Goal: Use online tool/utility: Utilize a website feature to perform a specific function

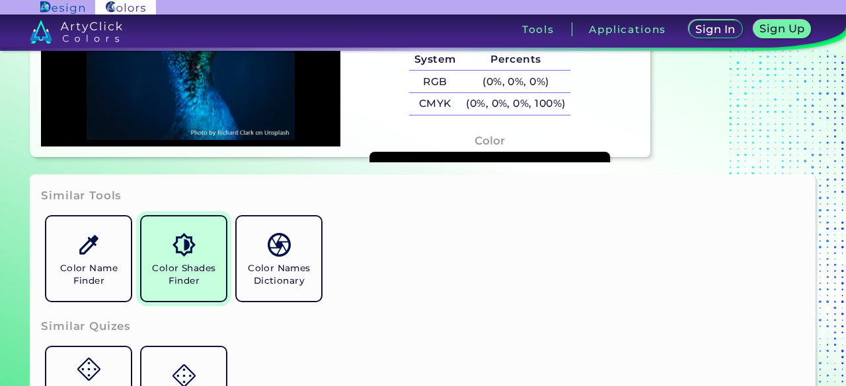
scroll to position [110, 0]
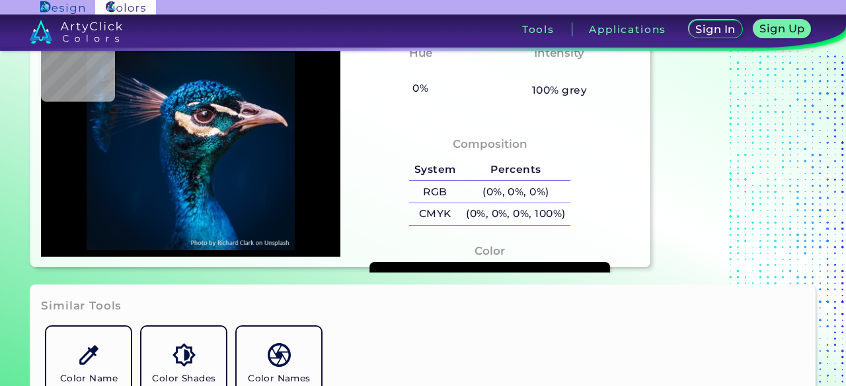
type input "#071b32"
type input "#071B32"
type input "#002643"
type input "#069cd0"
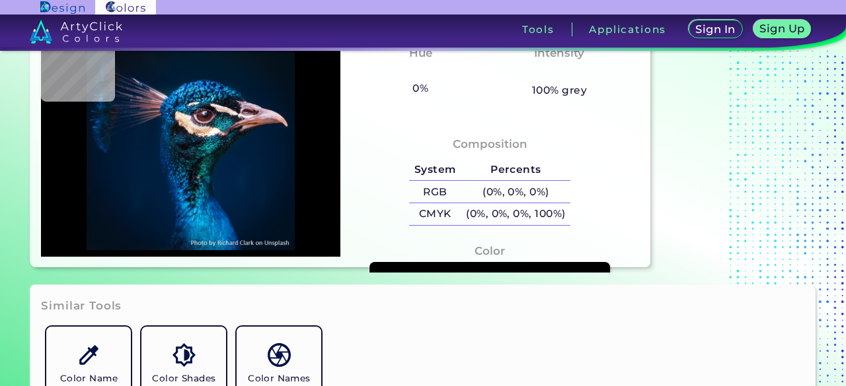
type input "#069CD0"
type input "#00385a"
type input "#00385A"
type input "#0e729d"
type input "#0E729D"
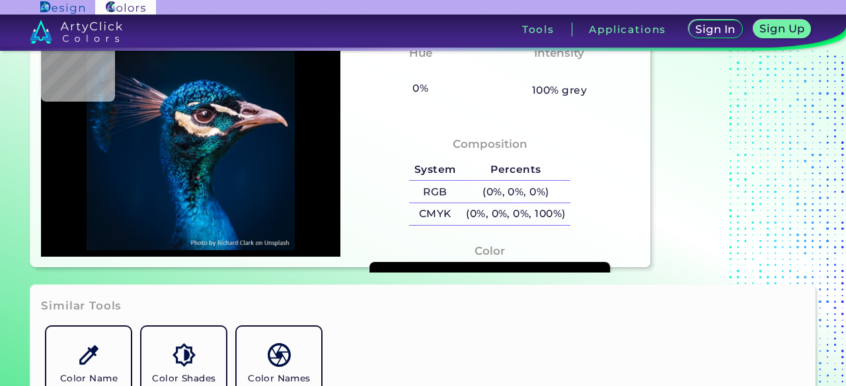
type input "#065e72"
type input "#065E72"
type input "#003330"
type input "#1d4049"
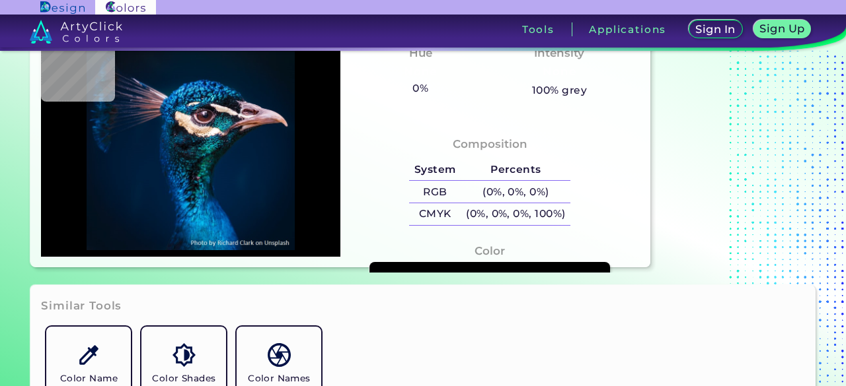
type input "#1D4049"
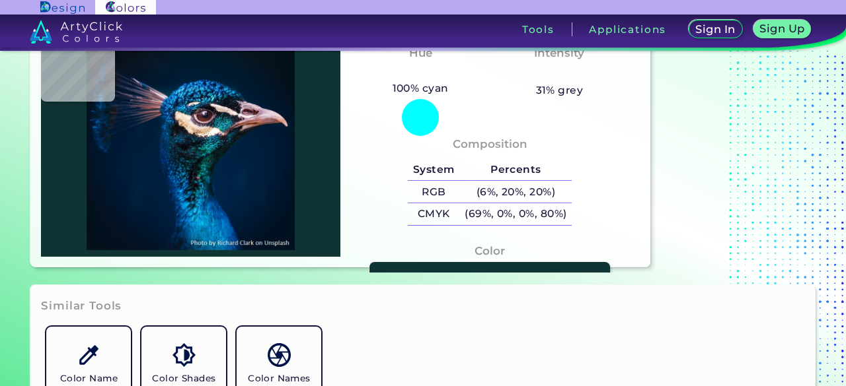
type input "#103333"
type input "#002f2a"
type input "#002F2A"
type input "#022f2e"
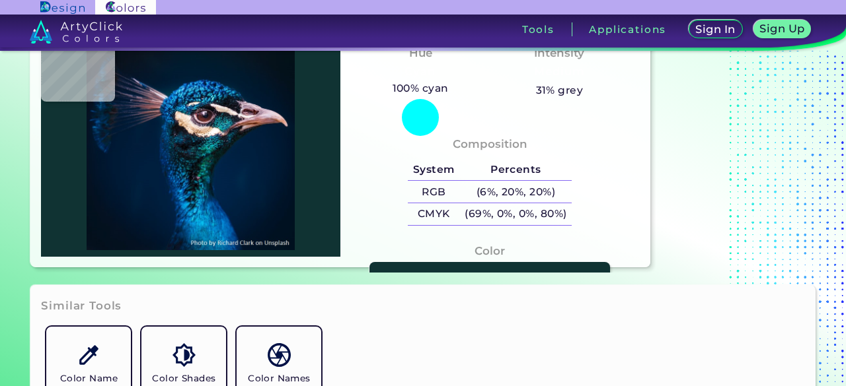
type input "#022F2E"
type input "#131e22"
type input "#131E22"
type input "#0c100f"
type input "#0C100F"
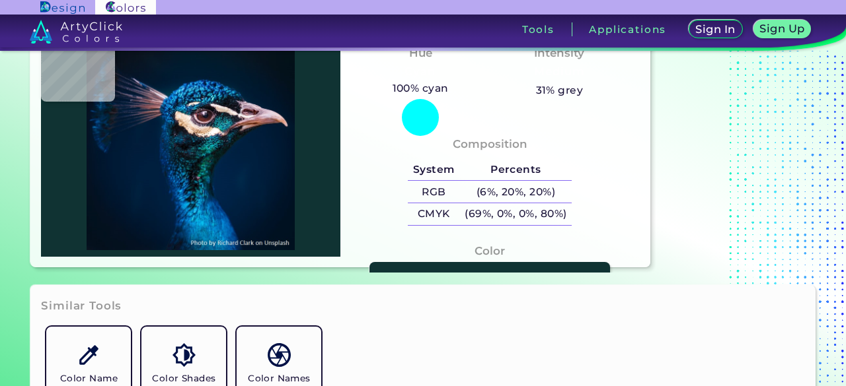
type input "#070706"
type input "#070a0f"
type input "#070A0F"
type input "#082624"
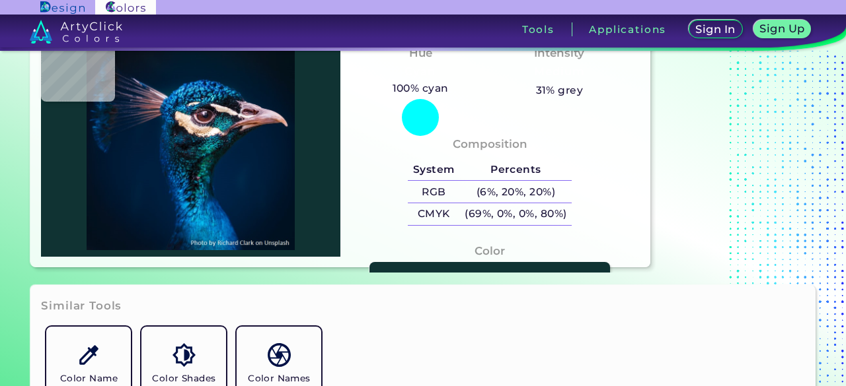
type input "#082624"
type input "#052127"
type input "#052526"
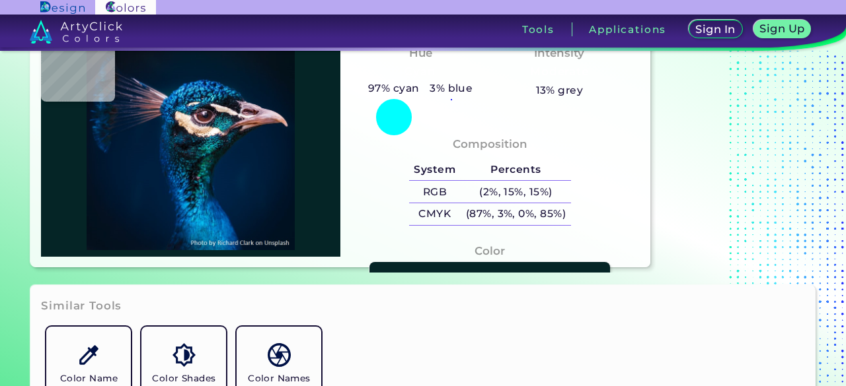
type input "#022322"
type input "#032020"
type input "#111d1f"
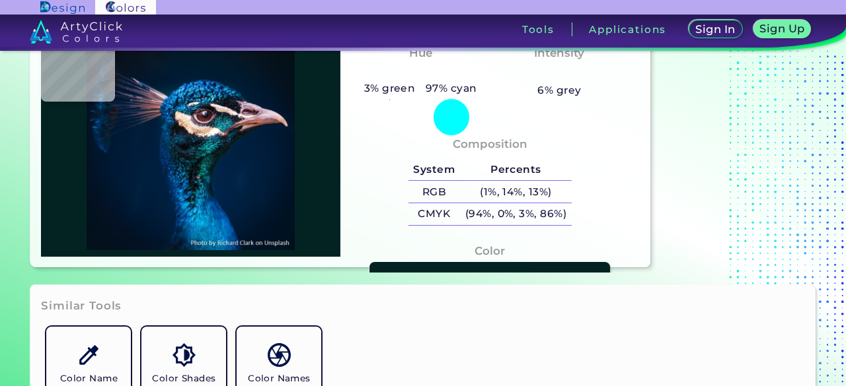
type input "#111D1F"
type input "#021111"
type input "#02161c"
type input "#02161C"
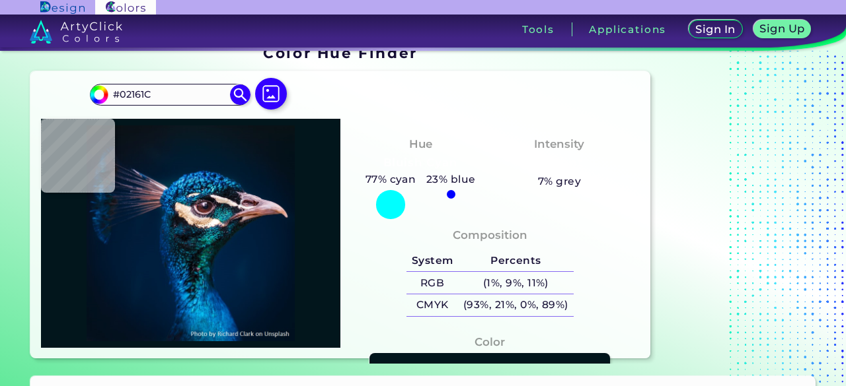
scroll to position [0, 0]
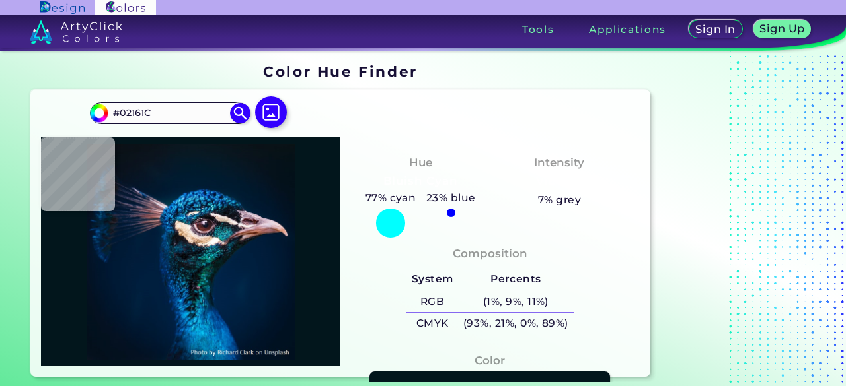
type input "#071925"
type input "#041a28"
type input "#041A28"
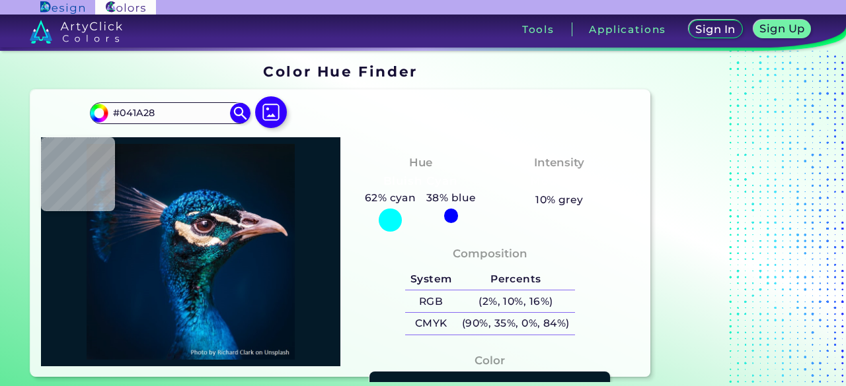
type input "#011a2e"
type input "#011A2E"
type input "#001b30"
type input "#001B30"
type input "#001b31"
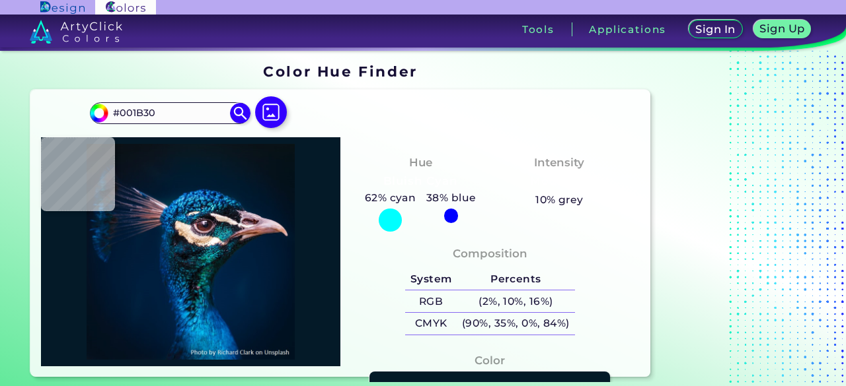
type input "#001B31"
type input "#001c32"
type input "#001C32"
type input "#021e34"
type input "#021E34"
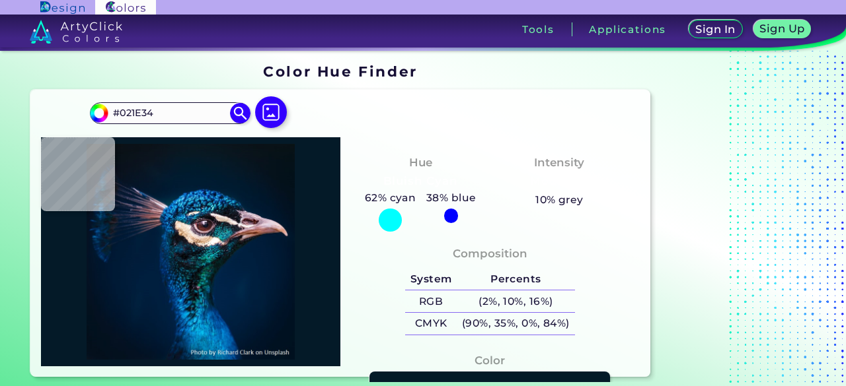
type input "#002037"
type input "#002339"
type input "#094d7d"
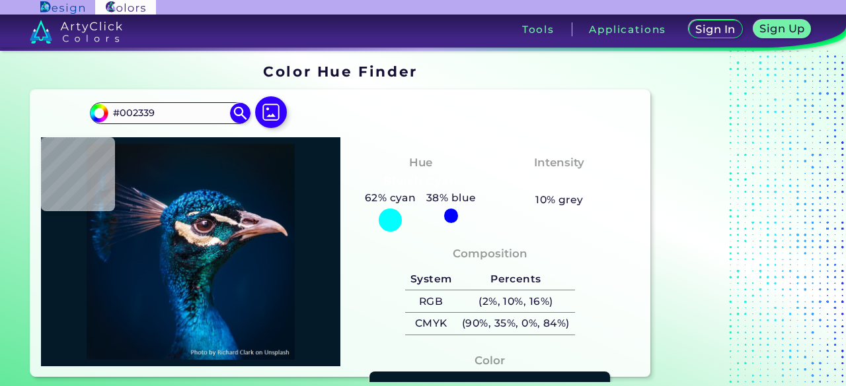
type input "#094D7D"
type input "#1282c0"
type input "#1282C0"
type input "#087498"
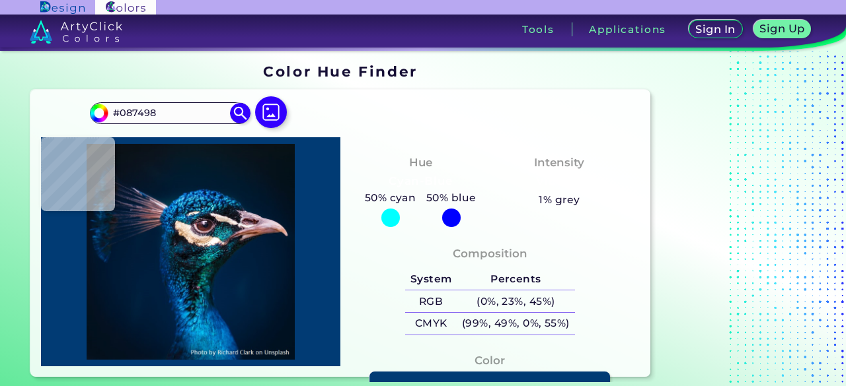
type input "#013b74"
type input "#013B74"
type input "#0f4374"
type input "#0F4374"
type input "#052942"
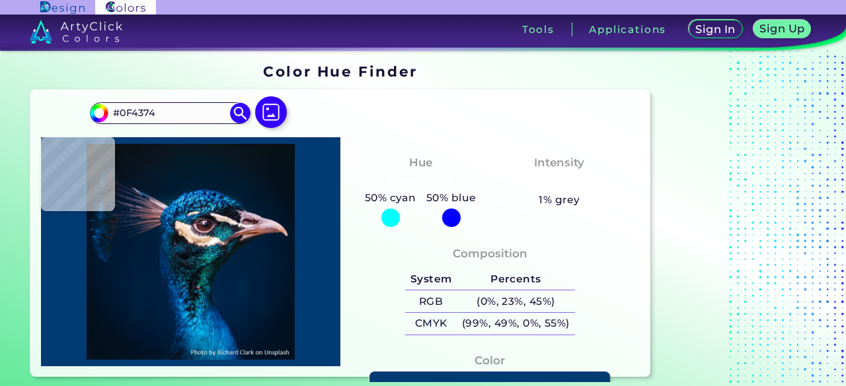
type input "#052942"
type input "#05202f"
type input "#05202F"
type input "#264353"
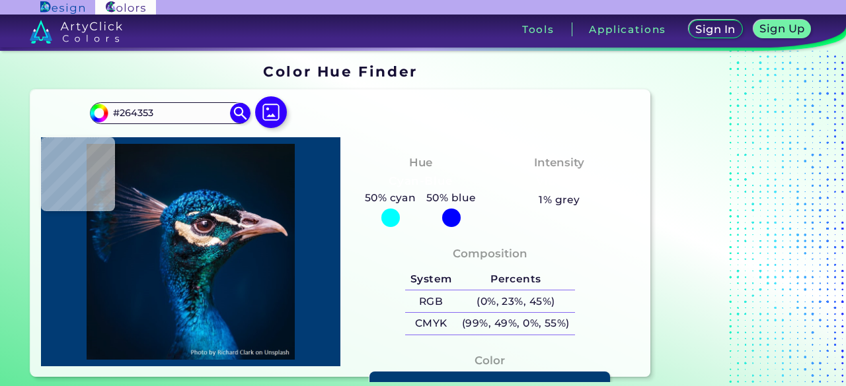
type input "#120f1c"
type input "#120F1C"
type input "#f7f2ec"
type input "#F7F2EC"
type input "#dfc2af"
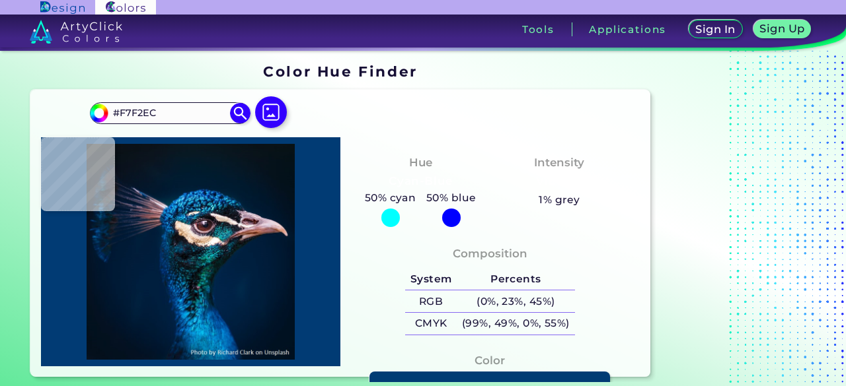
type input "#DFC2AF"
type input "#f2d7ce"
type input "#F2D7CE"
type input "#100a14"
type input "#100A14"
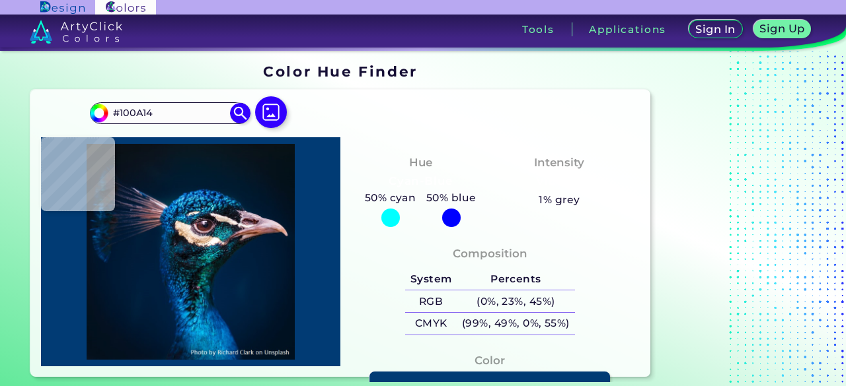
type input "#0f080f"
type input "#0F080F"
type input "#001f2f"
type input "#001F2F"
type input "#015861"
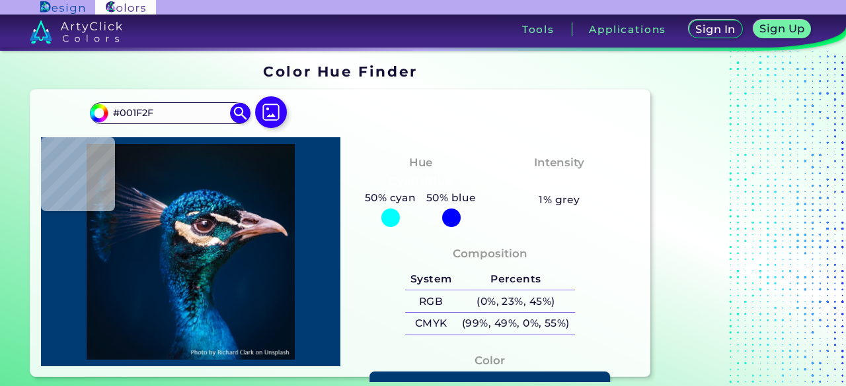
type input "#015861"
type input "#229ead"
type input "#229EAD"
type input "#0d4d60"
type input "#0D4D60"
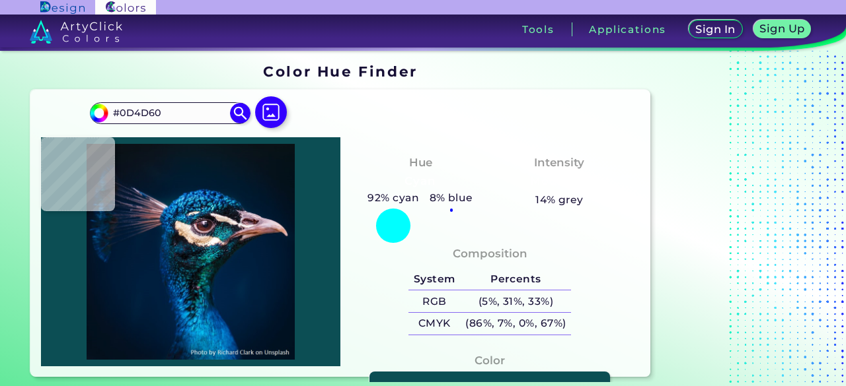
type input "#0c4e54"
type input "#0C4E54"
type input "#01252d"
type input "#01252D"
type input "#103348"
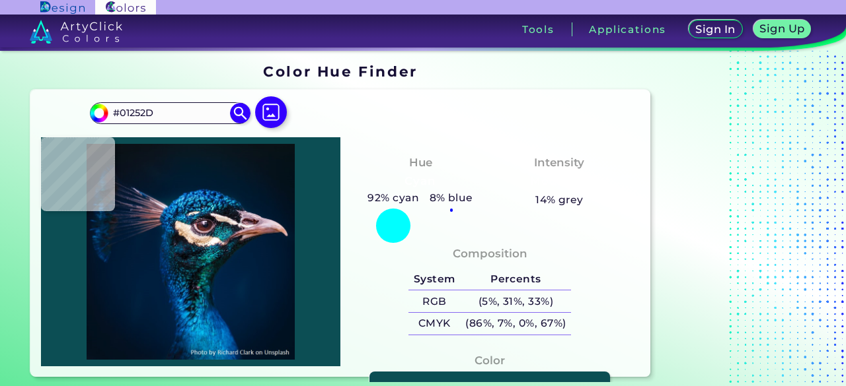
type input "#103348"
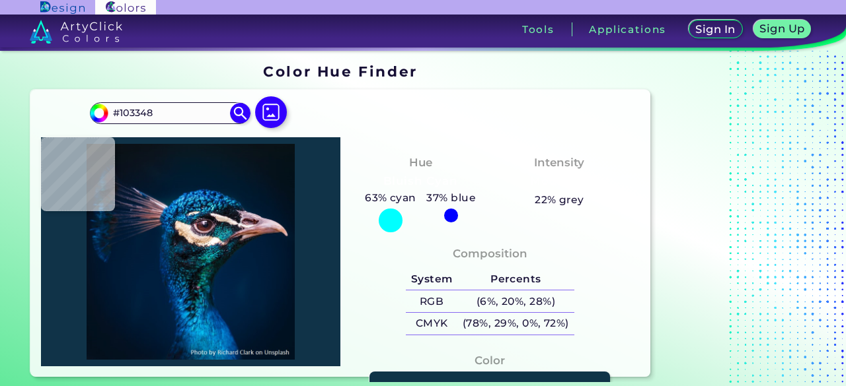
type input "#165d78"
type input "#165D78"
type input "#22a0ac"
type input "#22A0AC"
type input "#2d8b8b"
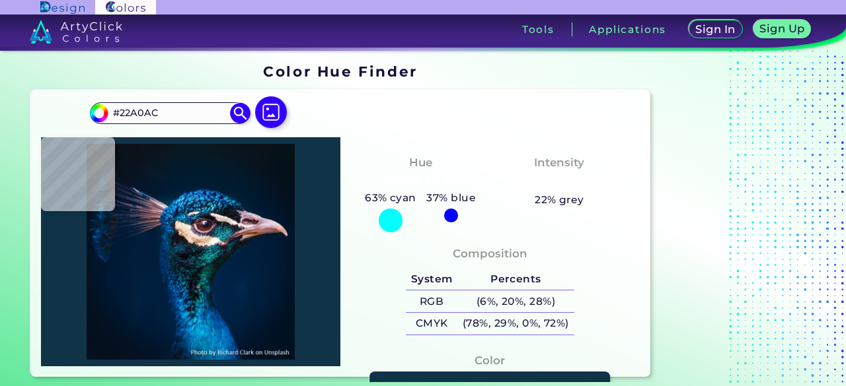
type input "#2D8B8B"
type input "#318d91"
type input "#318D91"
type input "#5a97a1"
type input "#5A97A1"
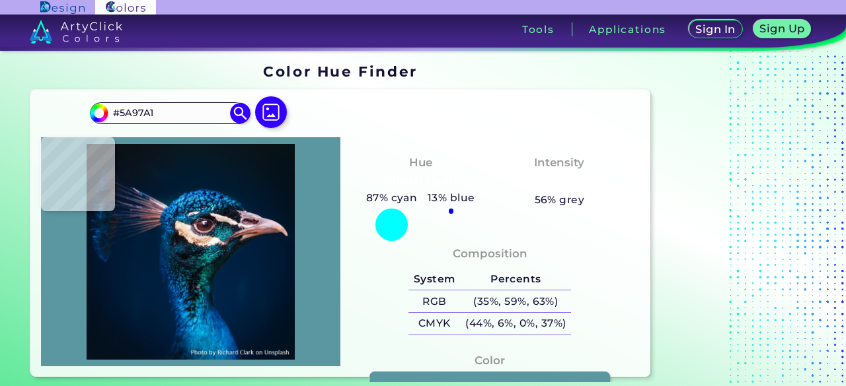
type input "#68d7e0"
type input "#68D7E0"
type input "#259da3"
type input "#259DA3"
type input "#099b9c"
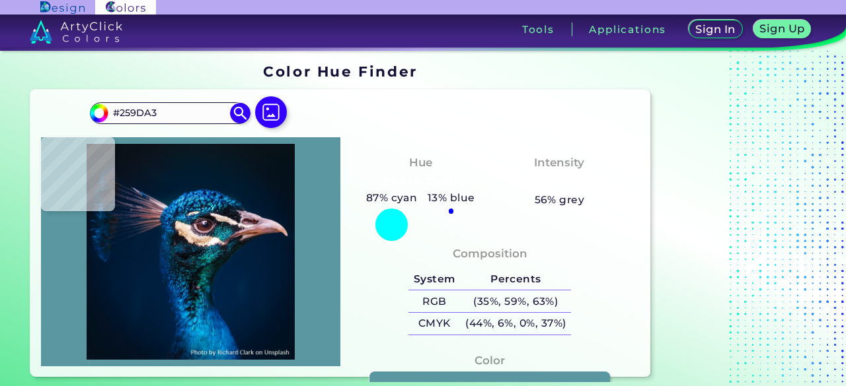
type input "#099B9C"
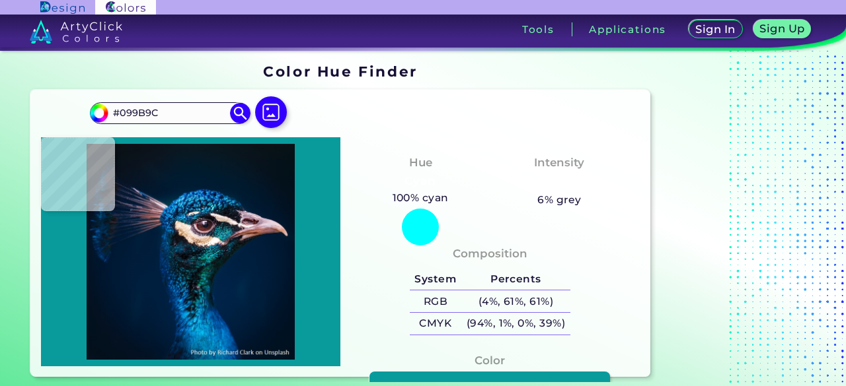
type input "#05948c"
type input "#05948C"
type input "#2aaea6"
type input "#2AAEA6"
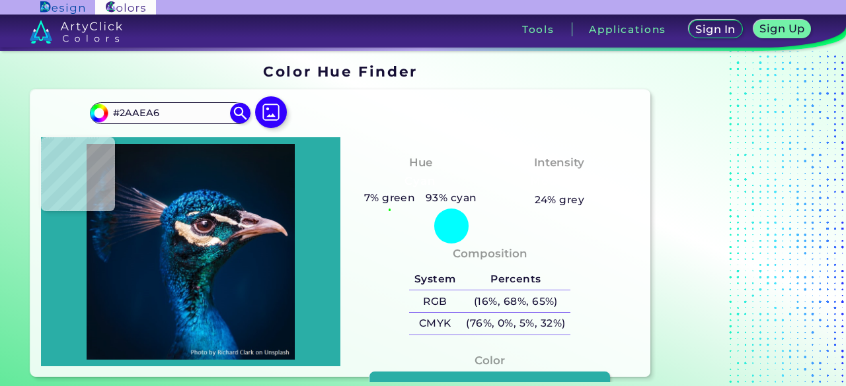
type input "#248271"
type input "#729b85"
type input "#729B85"
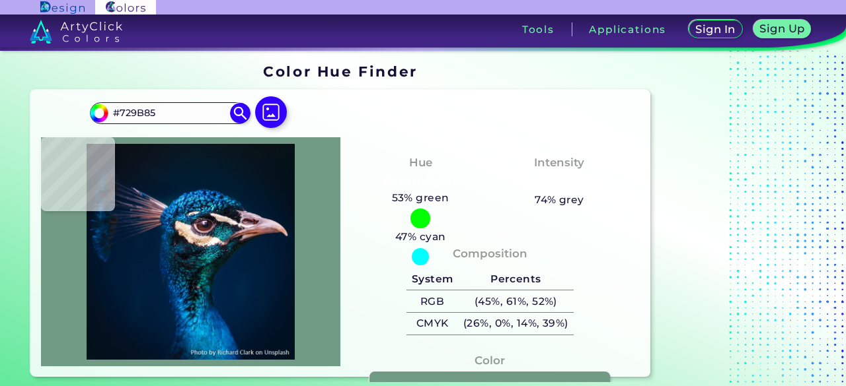
type input "#61b6a6"
type input "#61B6A6"
type input "#259da3"
type input "#259DA3"
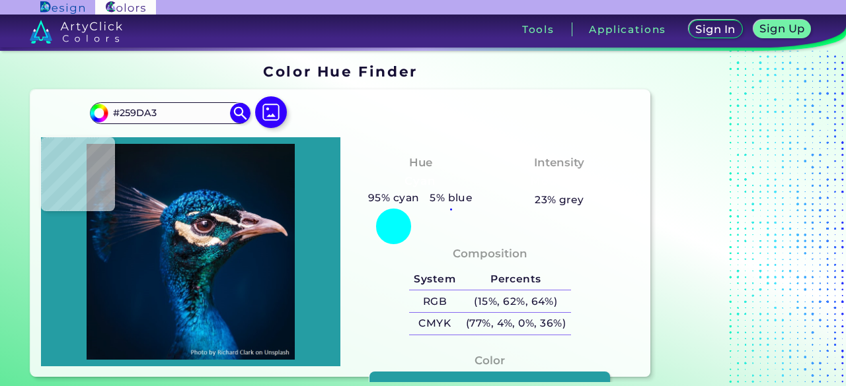
type input "#0c8b96"
type input "#0C8B96"
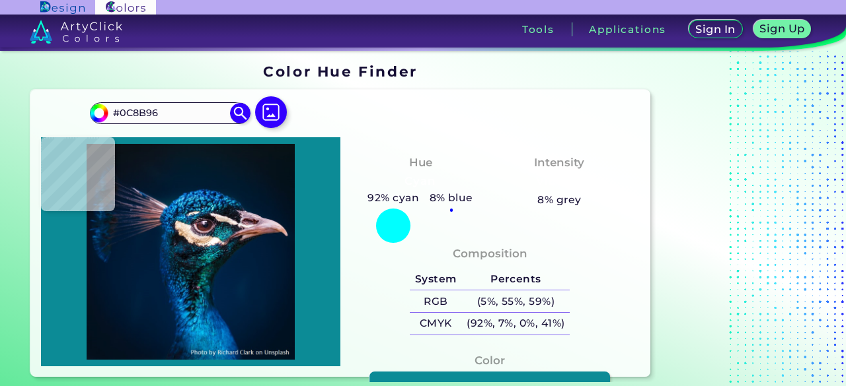
type input "#2abac7"
type input "#2ABAC7"
type input "#065866"
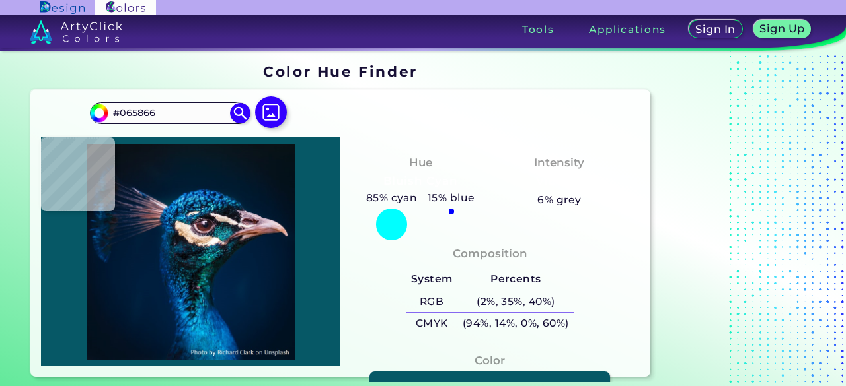
type input "#047e82"
type input "#047E82"
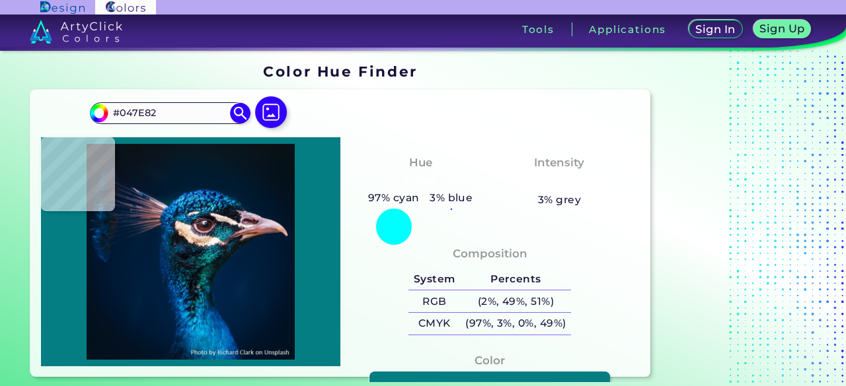
type input "#27bbc4"
type input "#27BBC4"
type input "#0e87a3"
type input "#0E87A3"
type input "#0e87a0"
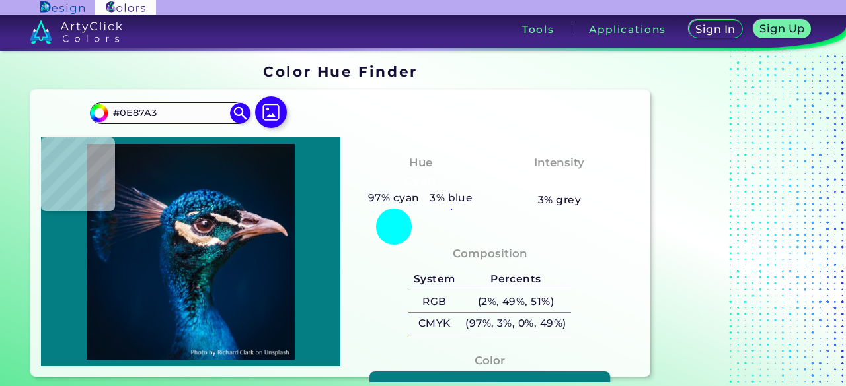
type input "#0E87A0"
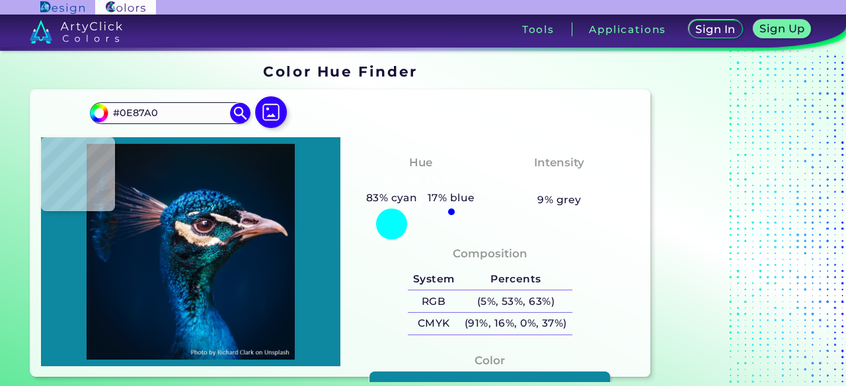
type input "#0c7192"
type input "#0C7192"
type input "#014e65"
type input "#014E65"
type input "#0d6c85"
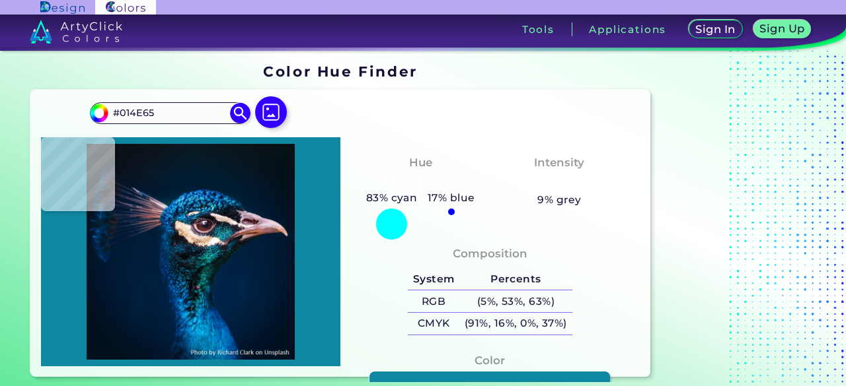
type input "#0D6C85"
type input "#35a4bc"
type input "#35A4BC"
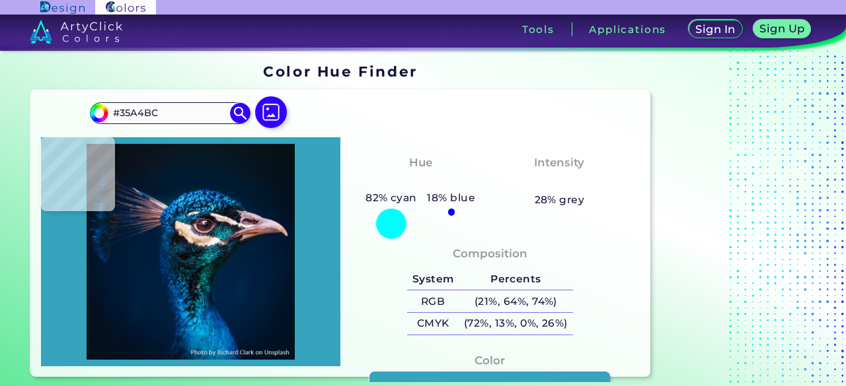
type input "#056476"
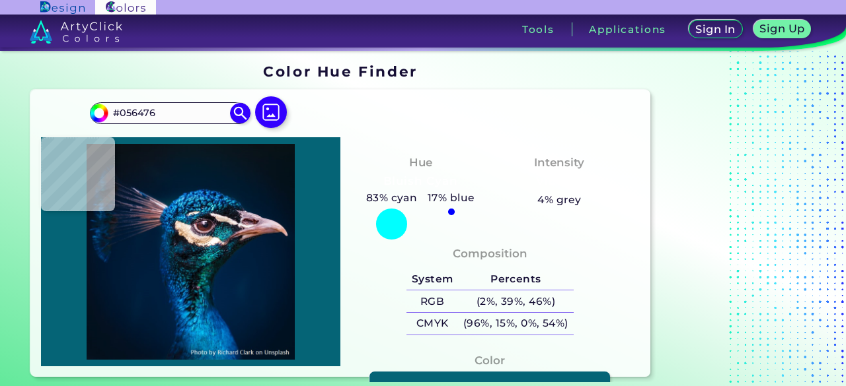
type input "#2caec4"
type input "#2CAEC4"
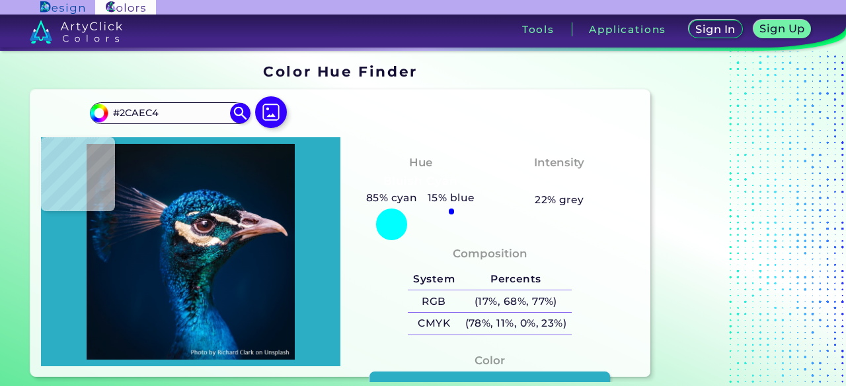
type input "#005e76"
type input "#005E76"
type input "#145570"
type input "#0f7283"
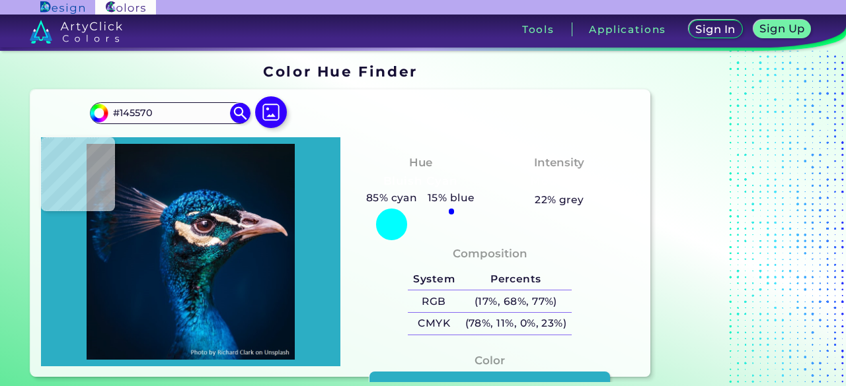
type input "#0F7283"
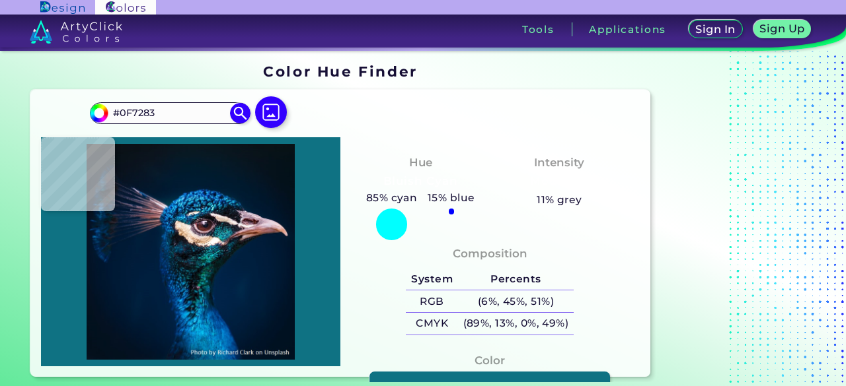
type input "#1db3b7"
type input "#1DB3B7"
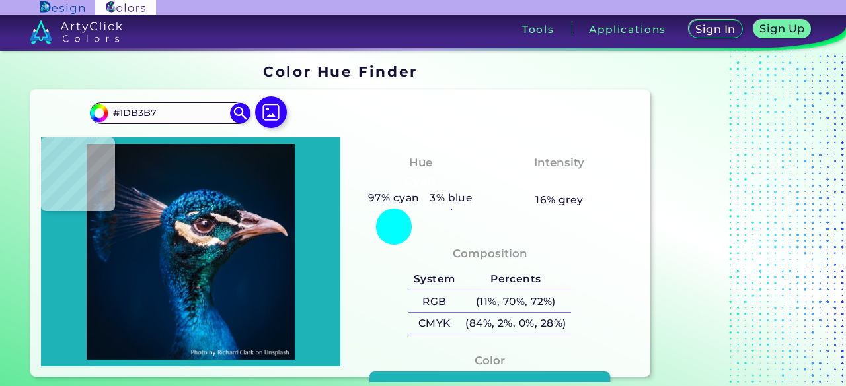
type input "#0f7283"
type input "#0F7283"
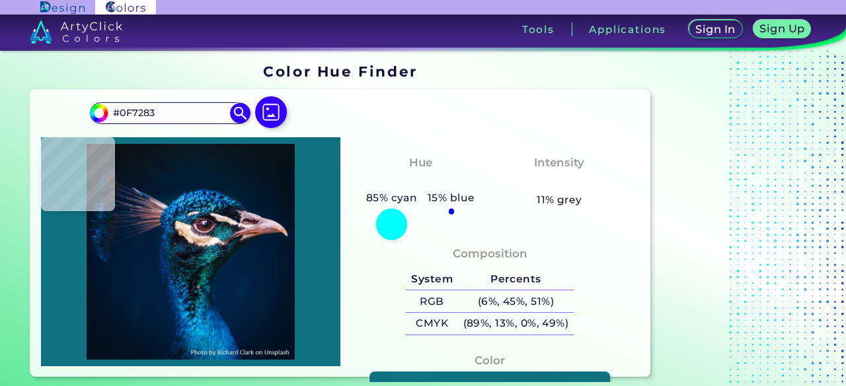
type input "#04707b"
type input "#04707B"
type input "#4bc1b4"
type input "#4BC1B4"
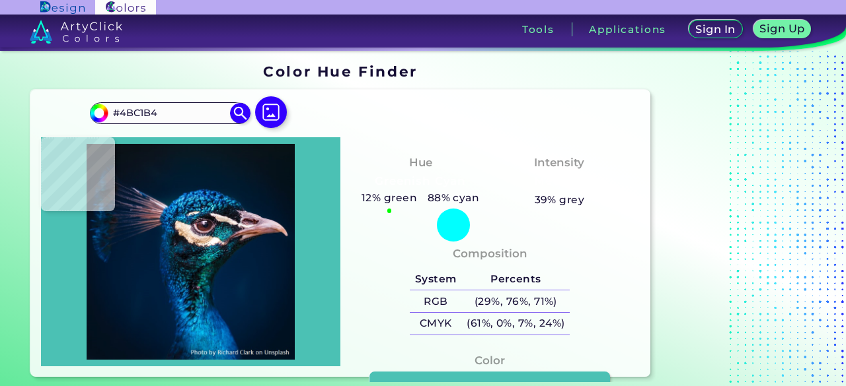
type input "#0c8f8e"
type input "#0C8F8E"
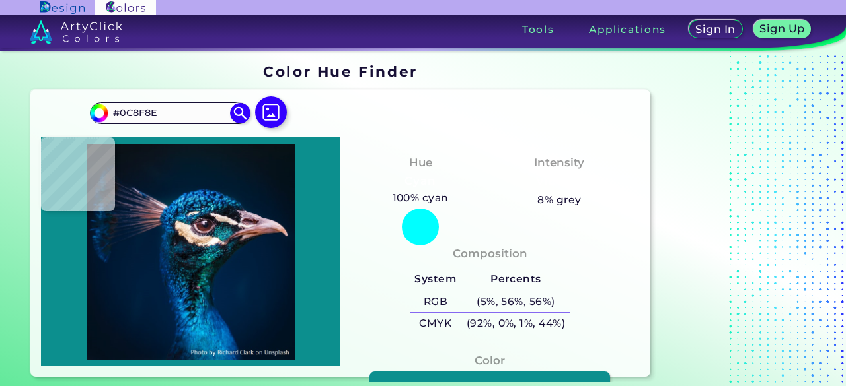
type input "#39d2dd"
type input "#39D2DD"
type input "#2abac7"
type input "#2ABAC7"
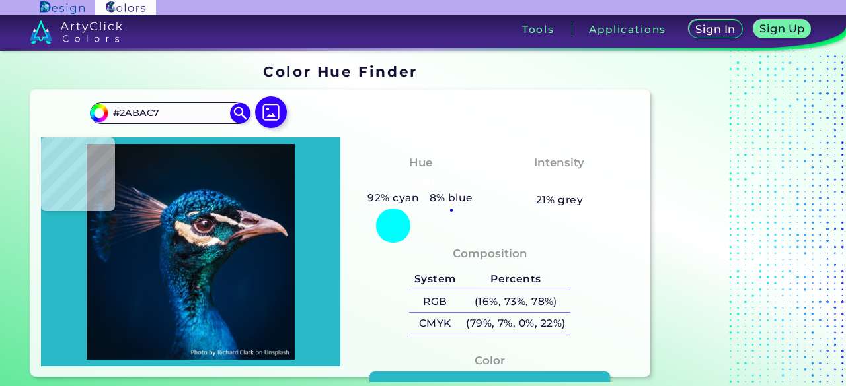
type input "#168599"
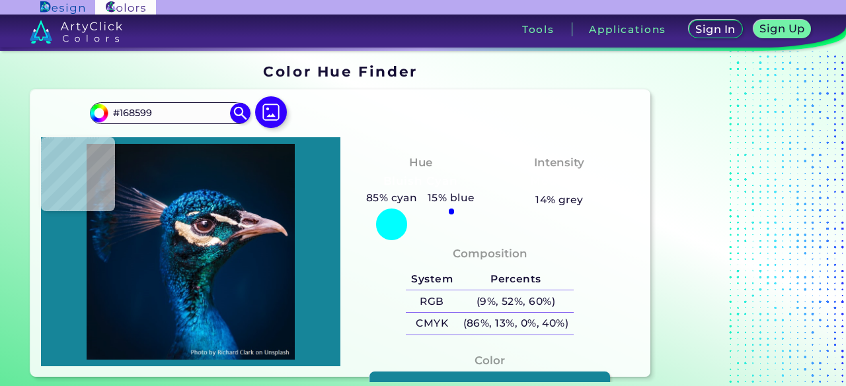
type input "#003d4e"
type input "#003D4E"
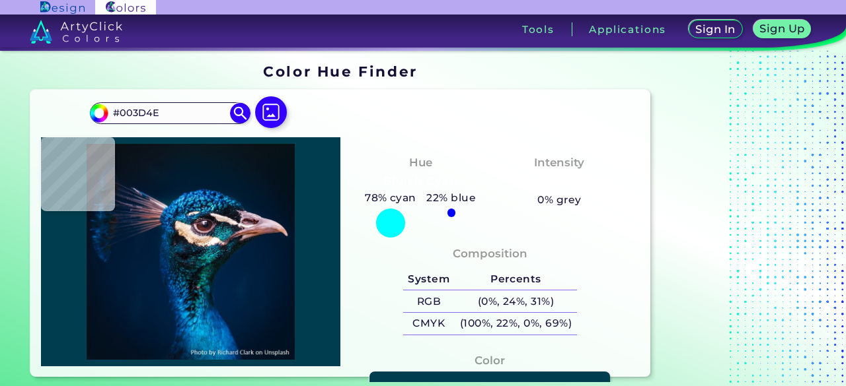
type input "#044d56"
type input "#044D56"
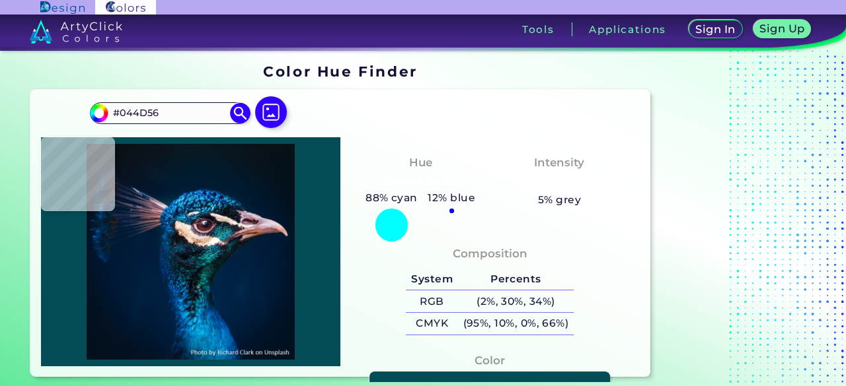
type input "#22a0ac"
type input "#22A0AC"
type input "#168490"
type input "#145f68"
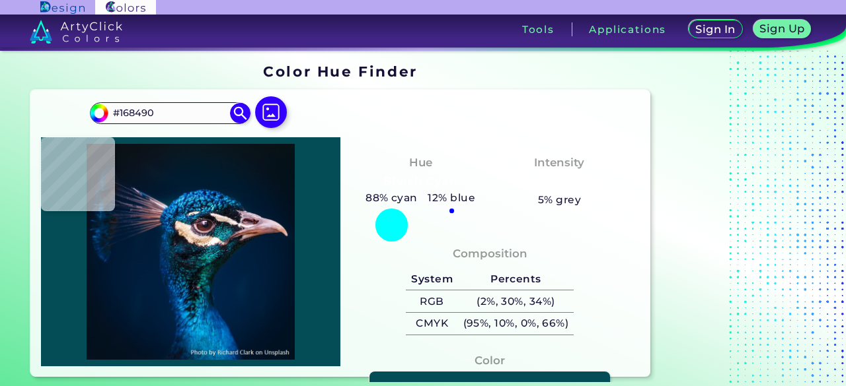
type input "#145F68"
type input "#1c404d"
type input "#1C404D"
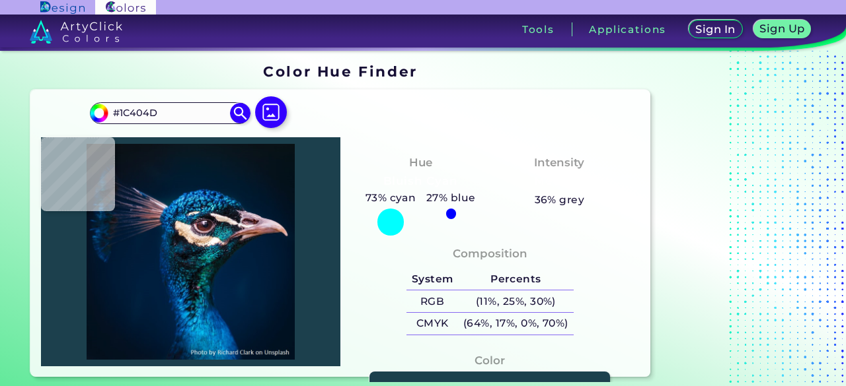
type input "#99a29d"
type input "#99A29D"
type input "#c1cfc4"
type input "#C1CFC4"
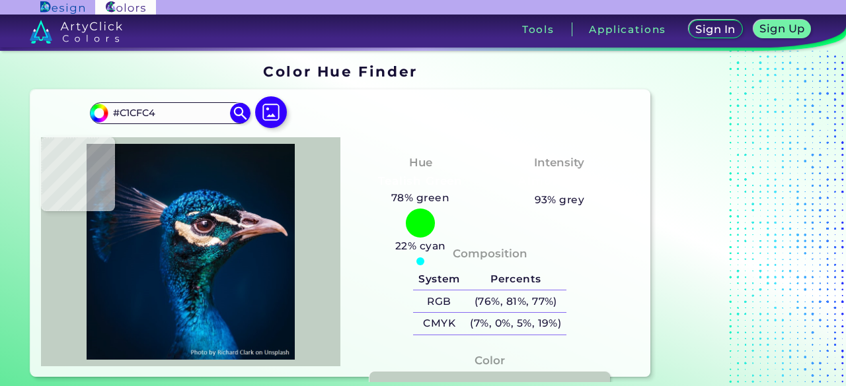
type input "#fcfcf4"
type input "#FCFCF4"
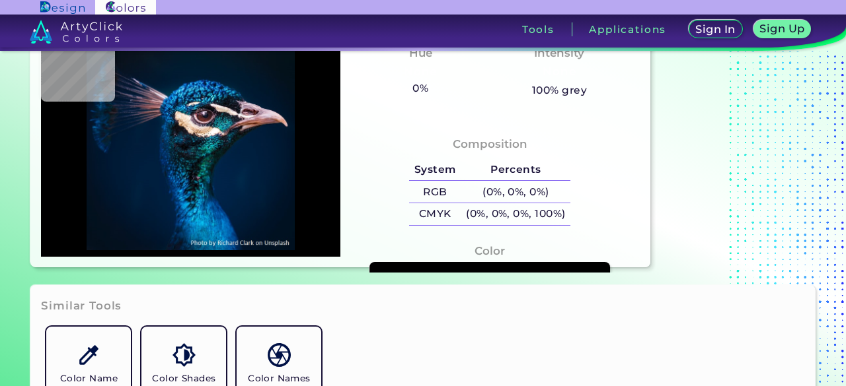
scroll to position [220, 0]
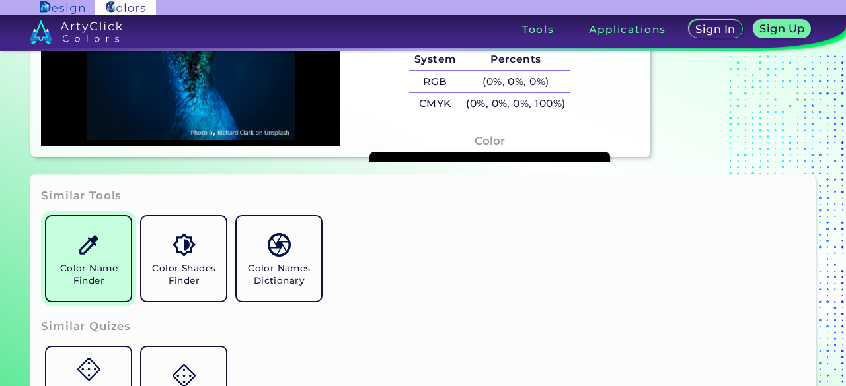
click at [106, 272] on h5 "Color Name Finder" at bounding box center [89, 274] width 74 height 25
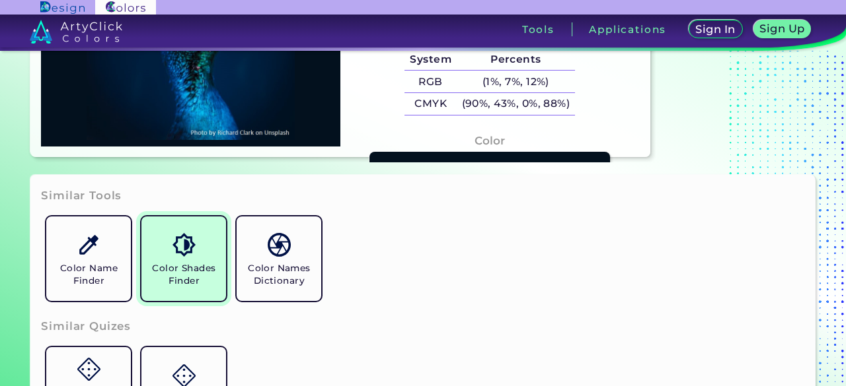
scroll to position [330, 0]
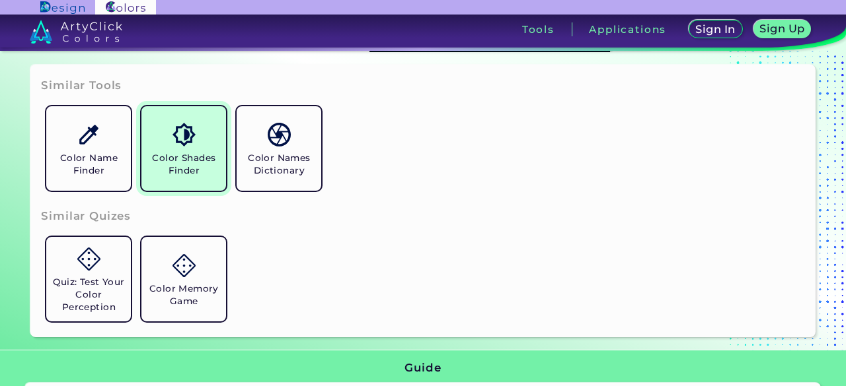
click at [208, 153] on h5 "Color Shades Finder" at bounding box center [184, 164] width 74 height 25
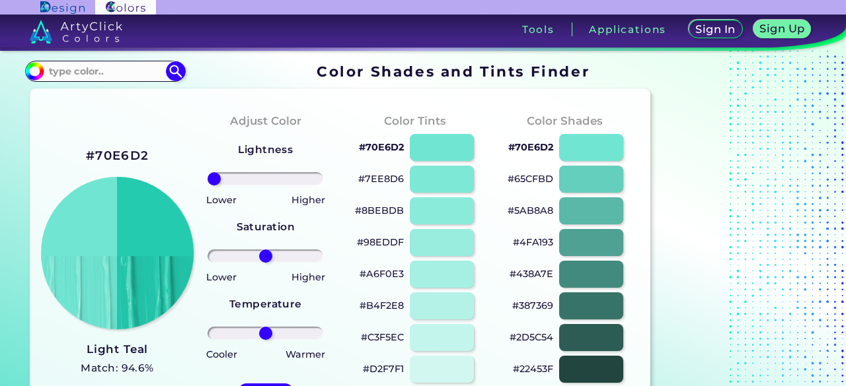
drag, startPoint x: 267, startPoint y: 179, endPoint x: 200, endPoint y: 177, distance: 67.4
type input "-100"
click at [207, 177] on input "range" at bounding box center [265, 178] width 116 height 13
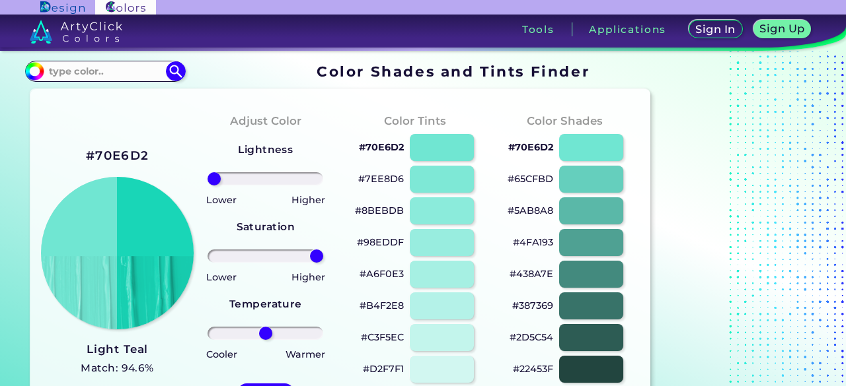
drag, startPoint x: 263, startPoint y: 256, endPoint x: 364, endPoint y: 260, distance: 101.1
type input "100"
click at [323, 260] on input "range" at bounding box center [265, 256] width 116 height 13
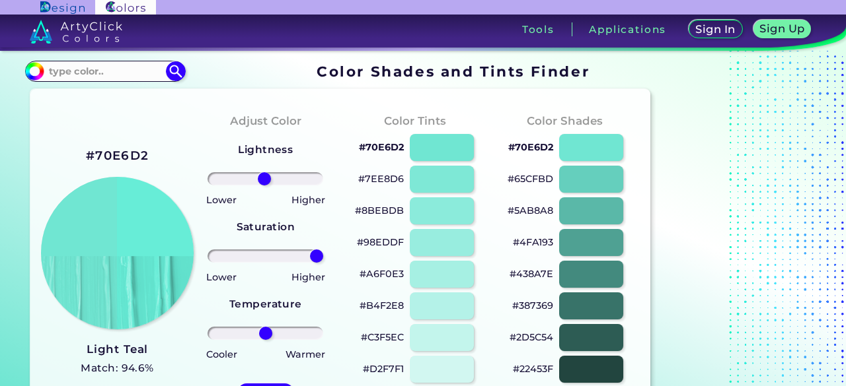
drag, startPoint x: 211, startPoint y: 178, endPoint x: 264, endPoint y: 183, distance: 53.7
type input "-2"
click at [264, 183] on input "range" at bounding box center [265, 178] width 116 height 13
drag, startPoint x: 319, startPoint y: 253, endPoint x: 265, endPoint y: 256, distance: 54.2
type input "-1"
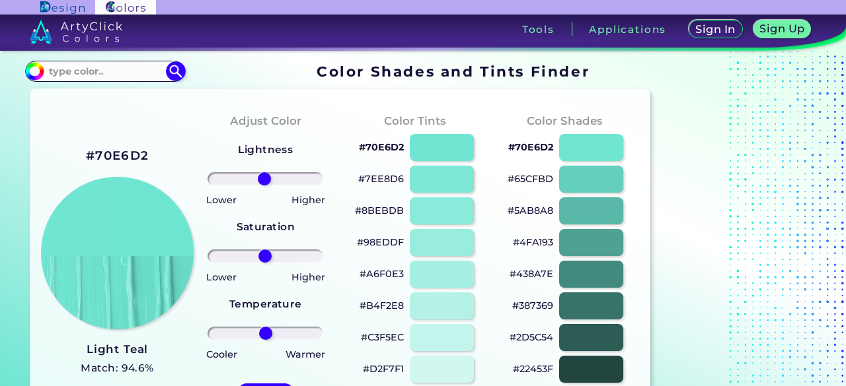
click at [265, 256] on input "range" at bounding box center [265, 256] width 116 height 13
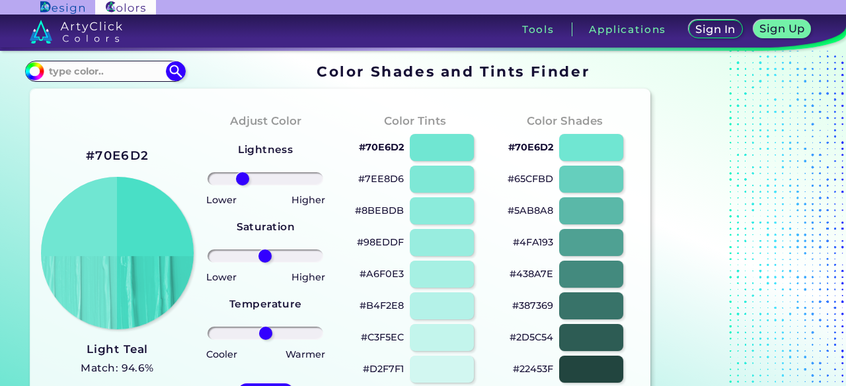
drag, startPoint x: 260, startPoint y: 182, endPoint x: 242, endPoint y: 182, distance: 17.8
type input "-45"
click at [242, 182] on input "range" at bounding box center [265, 178] width 116 height 13
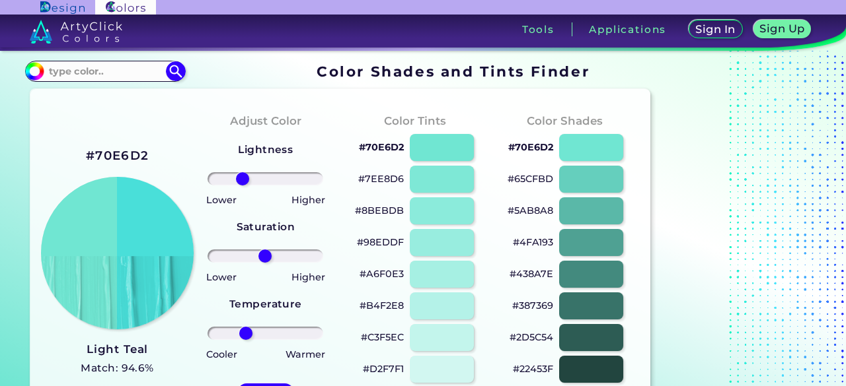
drag, startPoint x: 264, startPoint y: 335, endPoint x: 246, endPoint y: 330, distance: 19.2
type input "-39"
click at [246, 330] on input "range" at bounding box center [265, 333] width 116 height 13
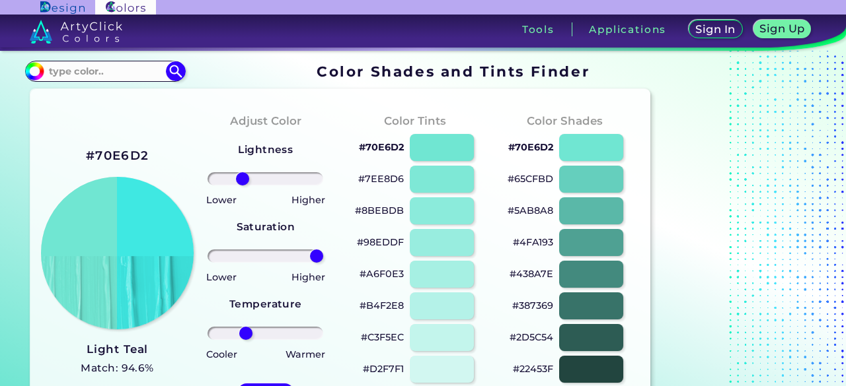
drag, startPoint x: 270, startPoint y: 254, endPoint x: 334, endPoint y: 260, distance: 65.0
type input "100"
click at [323, 260] on input "range" at bounding box center [265, 256] width 116 height 13
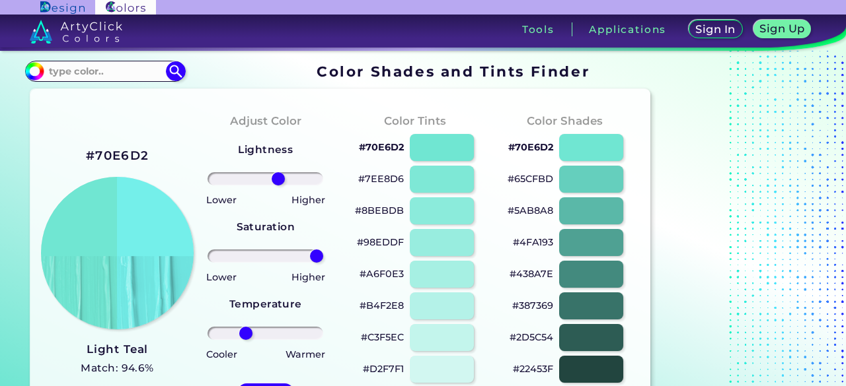
drag, startPoint x: 240, startPoint y: 176, endPoint x: 278, endPoint y: 179, distance: 37.7
type input "25"
click at [278, 179] on input "range" at bounding box center [265, 178] width 116 height 13
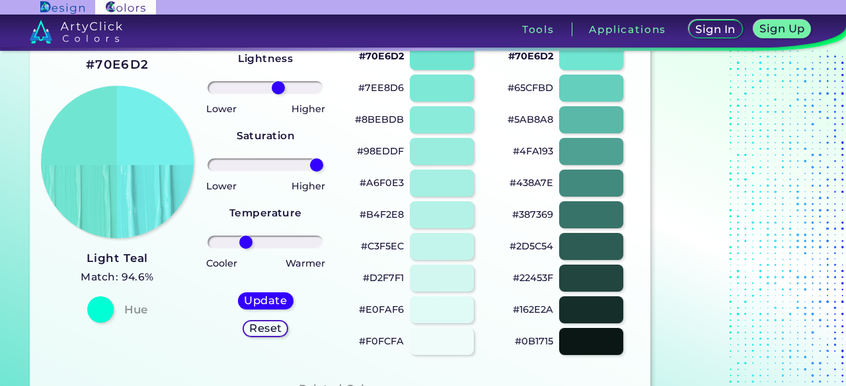
scroll to position [110, 0]
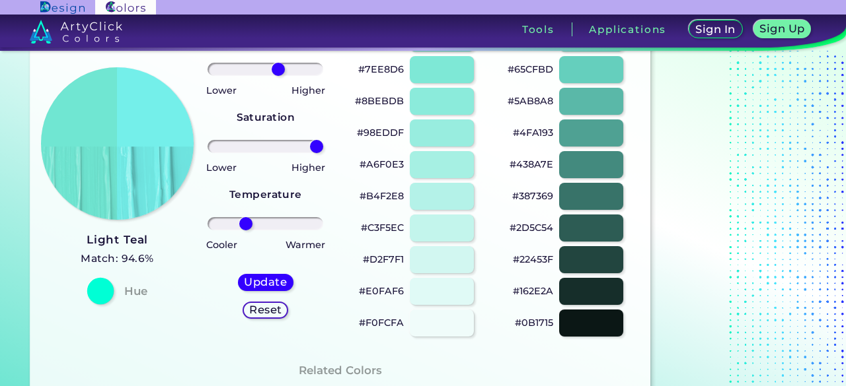
click at [103, 293] on div at bounding box center [100, 291] width 26 height 26
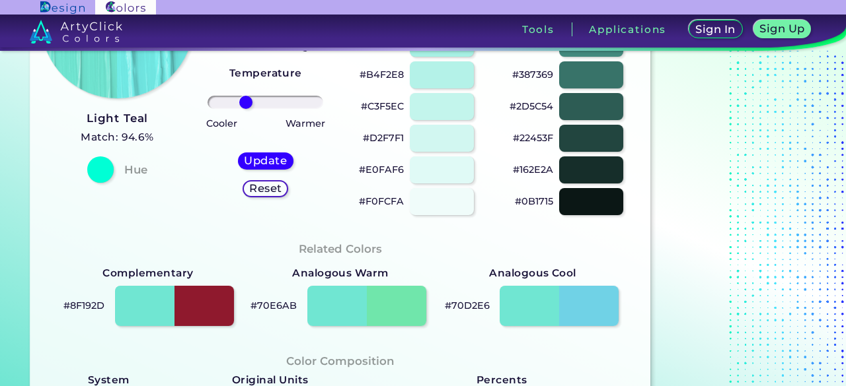
scroll to position [330, 0]
